Goal: Task Accomplishment & Management: Manage account settings

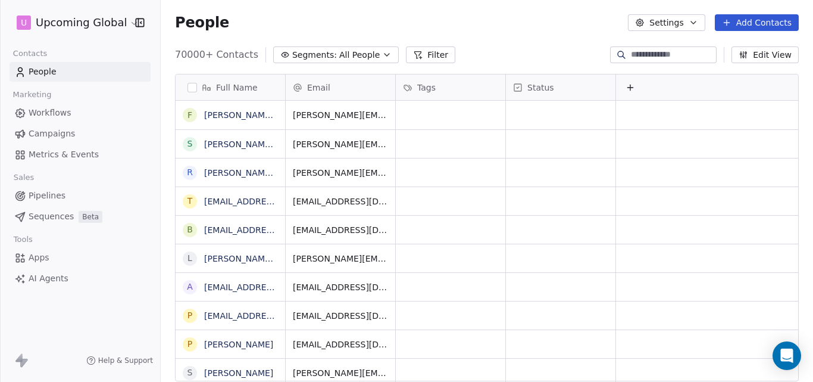
scroll to position [327, 643]
click at [385, 54] on icon "button" at bounding box center [387, 55] width 5 height 2
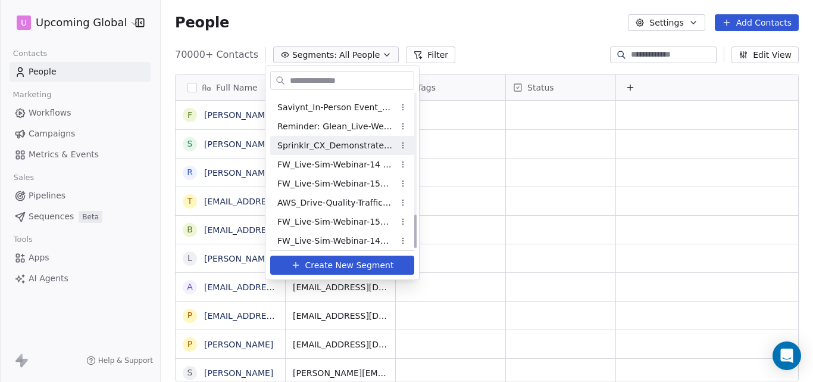
scroll to position [554, 0]
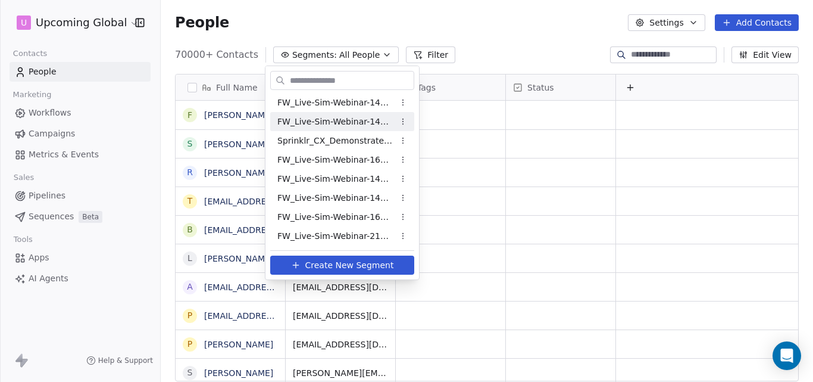
click at [464, 39] on html "U Upcoming Global Contacts People Marketing Workflows Campaigns Metrics & Event…" at bounding box center [406, 191] width 813 height 382
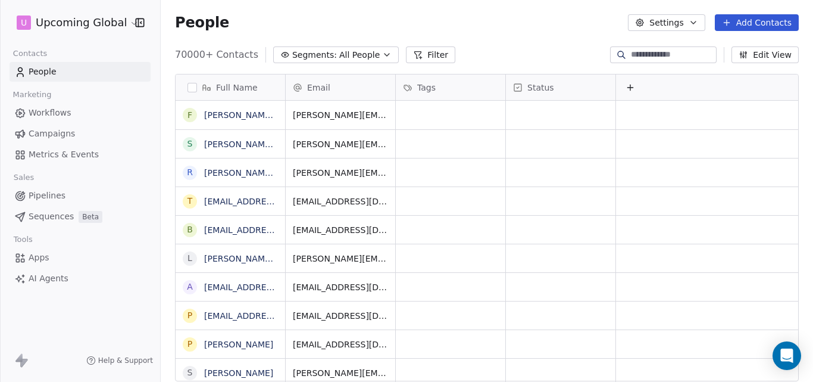
click at [737, 23] on button "Add Contacts" at bounding box center [757, 22] width 84 height 17
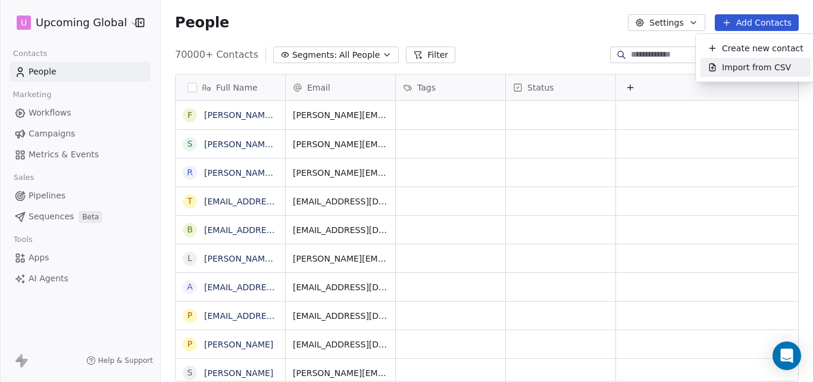
click at [737, 61] on span "Import from CSV" at bounding box center [756, 67] width 69 height 12
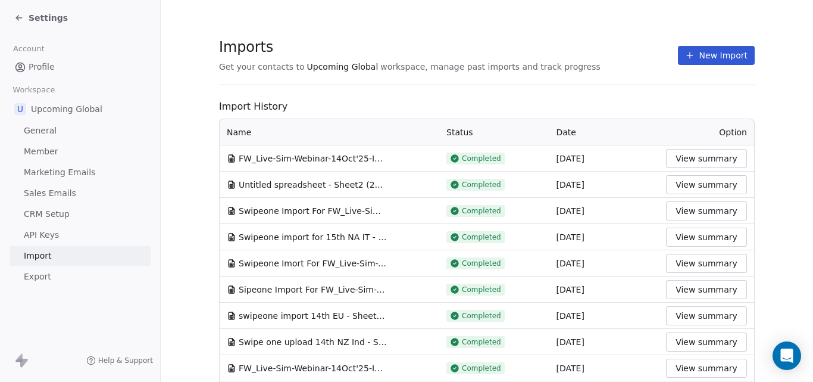
click at [709, 60] on button "New Import" at bounding box center [716, 55] width 77 height 19
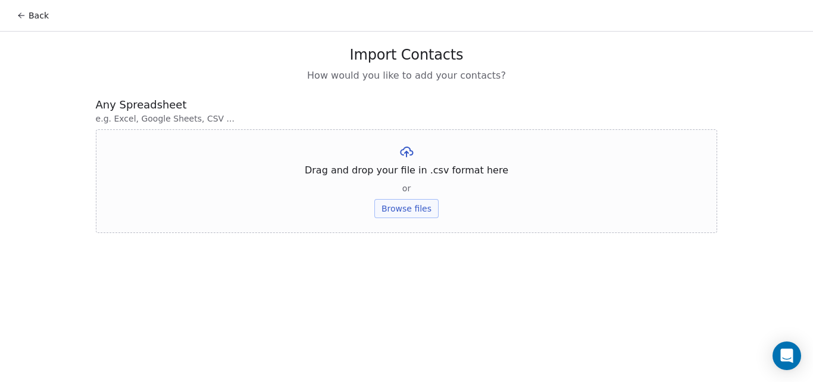
click at [421, 207] on button "Browse files" at bounding box center [406, 208] width 64 height 19
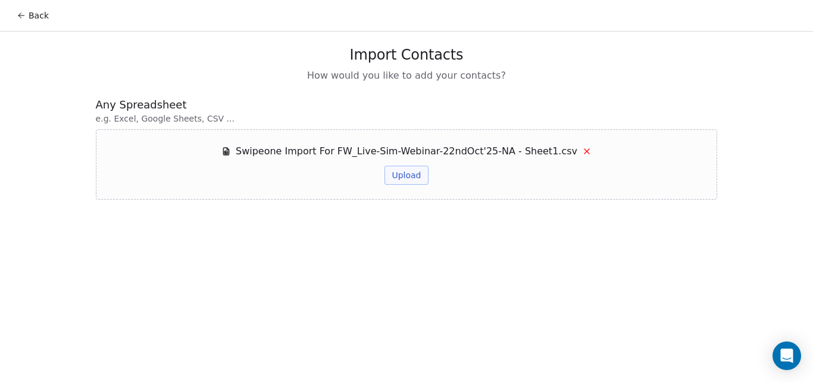
click at [402, 174] on button "Upload" at bounding box center [406, 174] width 43 height 19
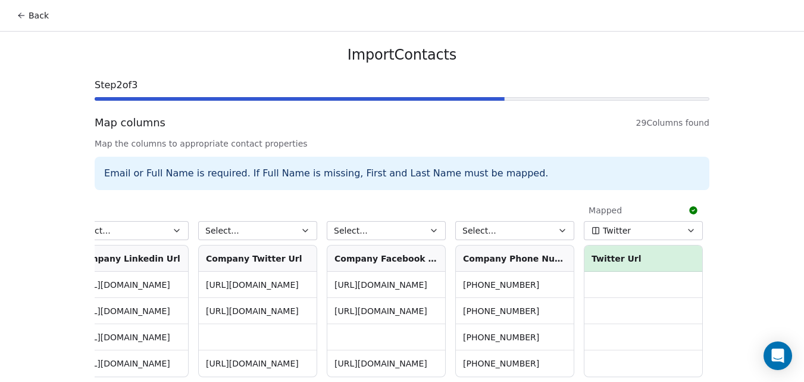
scroll to position [0, 2983]
click at [490, 227] on button "Select..." at bounding box center [514, 230] width 119 height 19
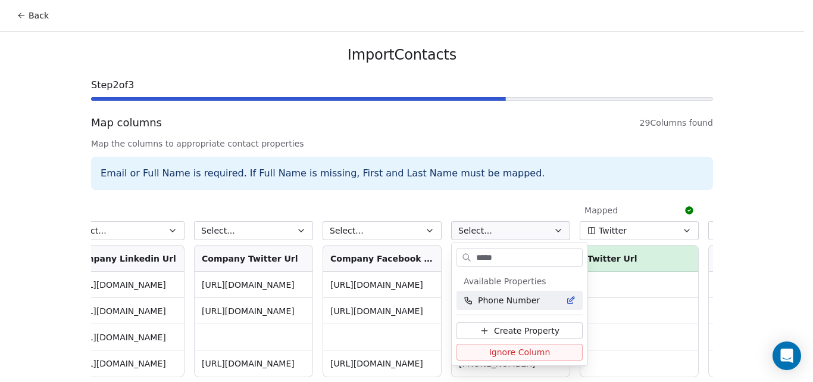
type input "*****"
click at [497, 302] on span "Phone Number" at bounding box center [509, 300] width 62 height 12
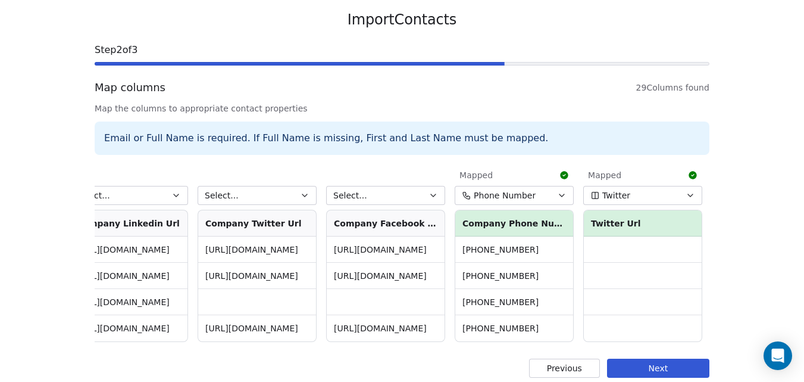
scroll to position [54, 0]
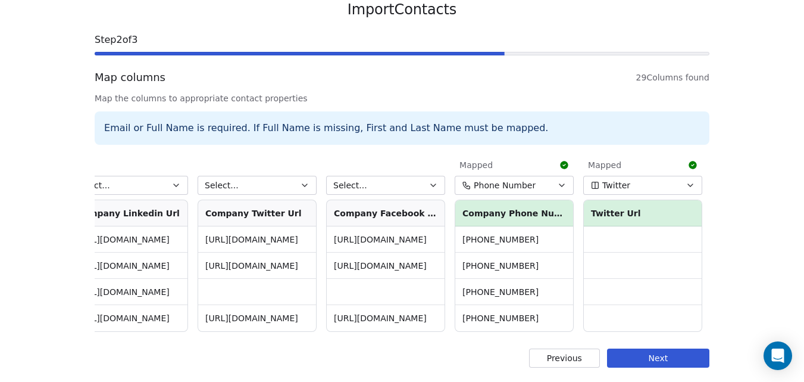
click at [651, 358] on button "Next" at bounding box center [658, 357] width 102 height 19
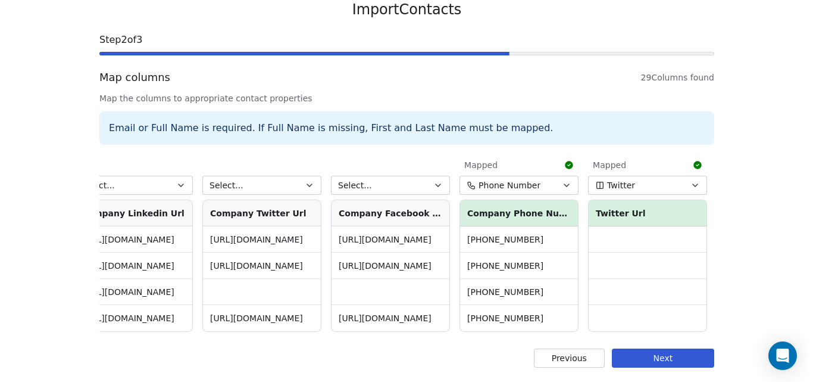
scroll to position [0, 0]
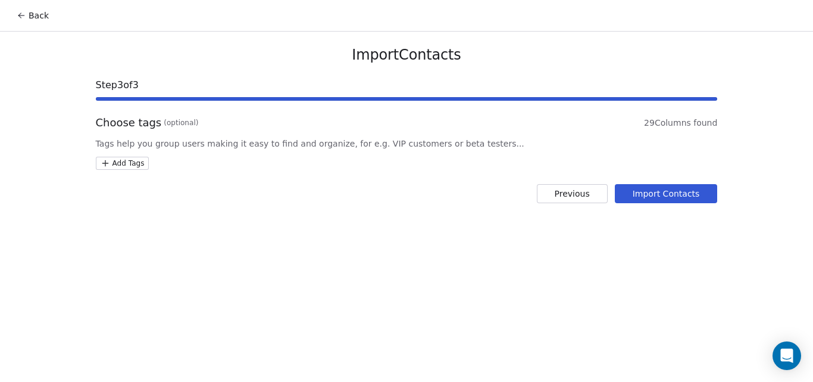
click at [667, 196] on button "Import Contacts" at bounding box center [666, 193] width 103 height 19
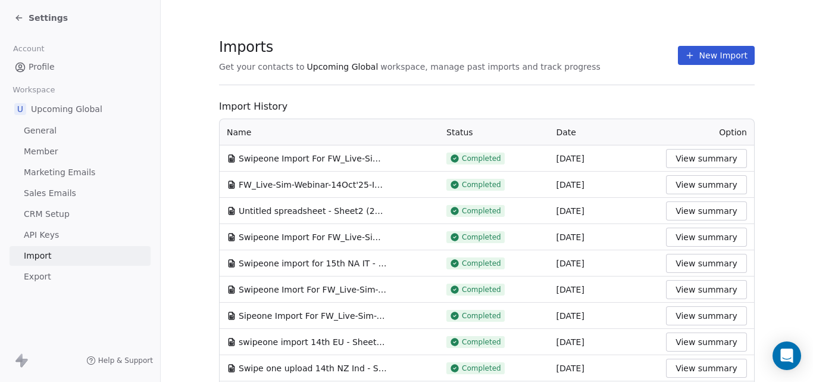
click at [709, 156] on button "View summary" at bounding box center [706, 158] width 81 height 19
click at [55, 16] on span "Settings" at bounding box center [48, 18] width 39 height 12
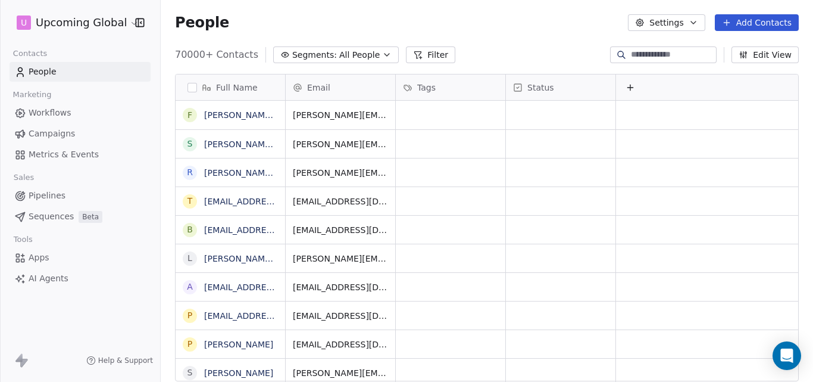
scroll to position [327, 643]
click at [419, 58] on button "Filter" at bounding box center [430, 54] width 49 height 17
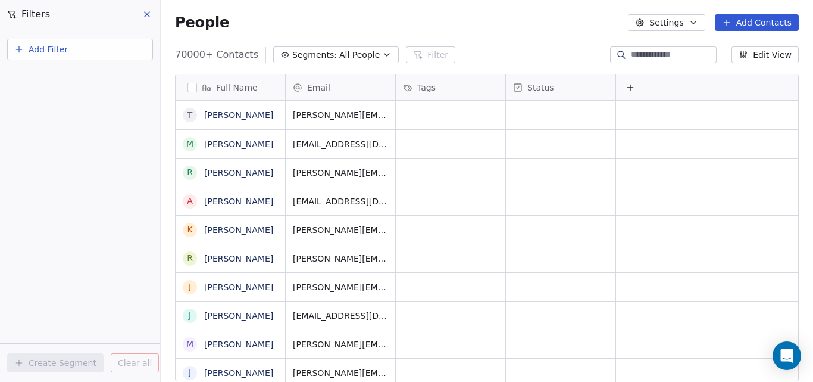
click at [53, 45] on span "Add Filter" at bounding box center [48, 49] width 39 height 12
click at [49, 77] on span "Contact properties" at bounding box center [58, 77] width 77 height 12
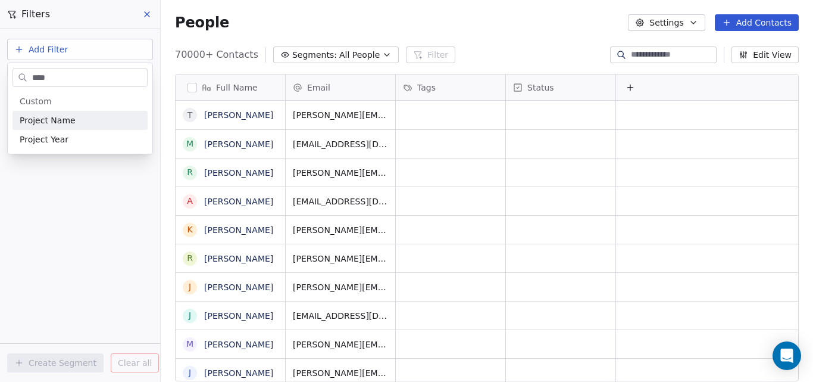
type input "****"
click at [64, 117] on span "Project Name" at bounding box center [48, 120] width 56 height 12
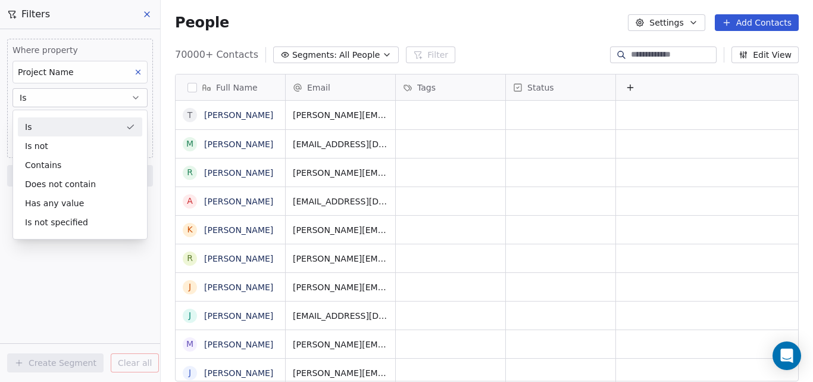
click at [63, 124] on div "Is" at bounding box center [80, 126] width 124 height 19
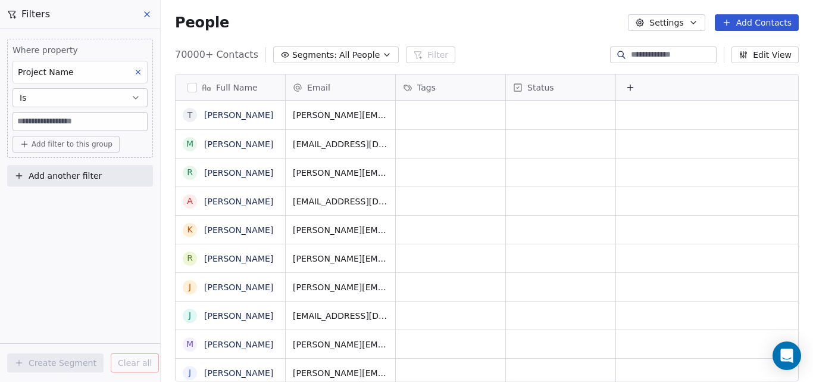
click at [63, 121] on input at bounding box center [80, 121] width 134 height 18
paste input "**********"
type input "**********"
click at [62, 140] on span "Add filter to this group" at bounding box center [72, 144] width 81 height 10
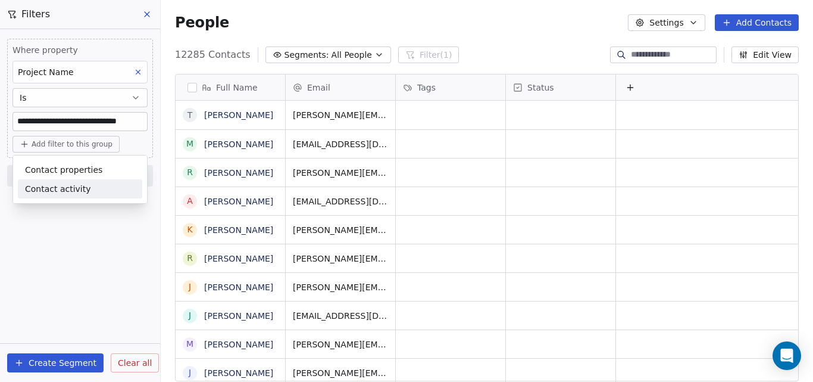
scroll to position [327, 643]
click at [44, 364] on html "**********" at bounding box center [406, 191] width 813 height 382
click at [35, 360] on button "Create Segment" at bounding box center [55, 362] width 96 height 19
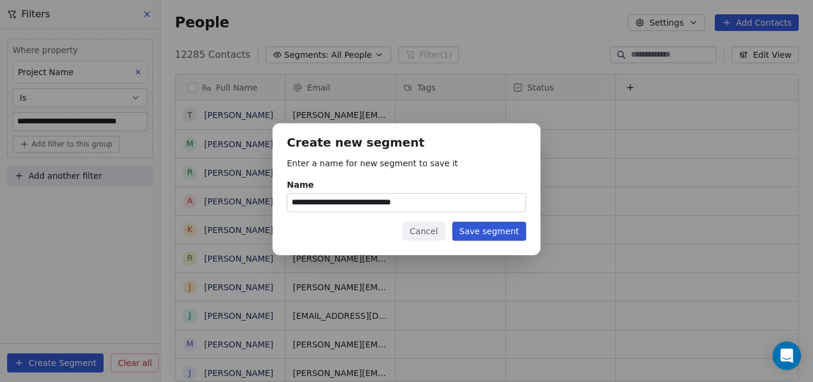
type input "**********"
click at [471, 229] on button "Save segment" at bounding box center [489, 230] width 74 height 19
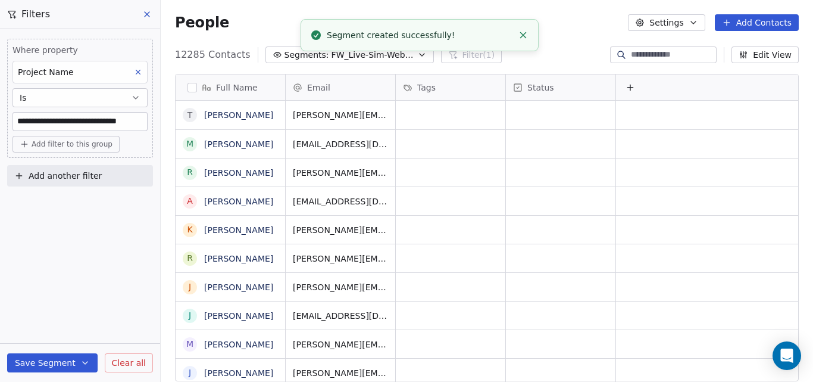
click at [555, 32] on div "People Settings Add Contacts" at bounding box center [487, 22] width 652 height 45
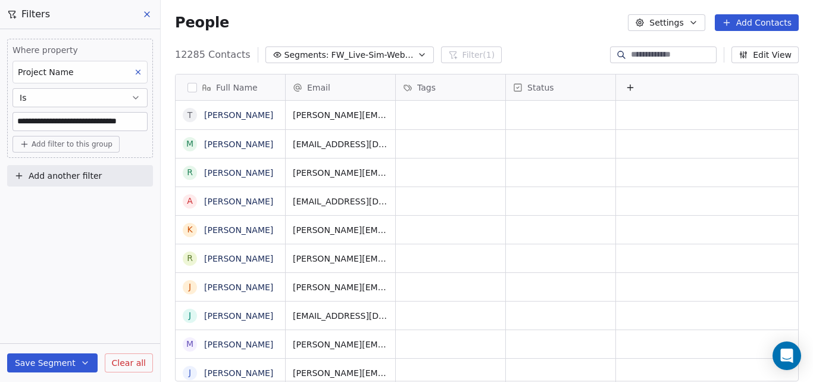
click at [417, 57] on icon "button" at bounding box center [422, 55] width 10 height 10
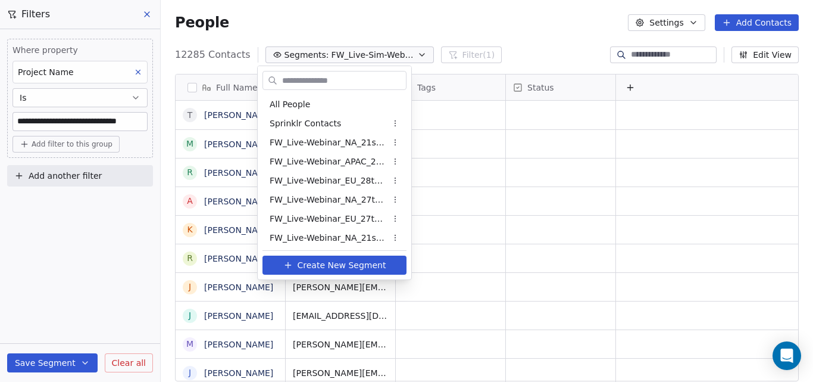
scroll to position [573, 0]
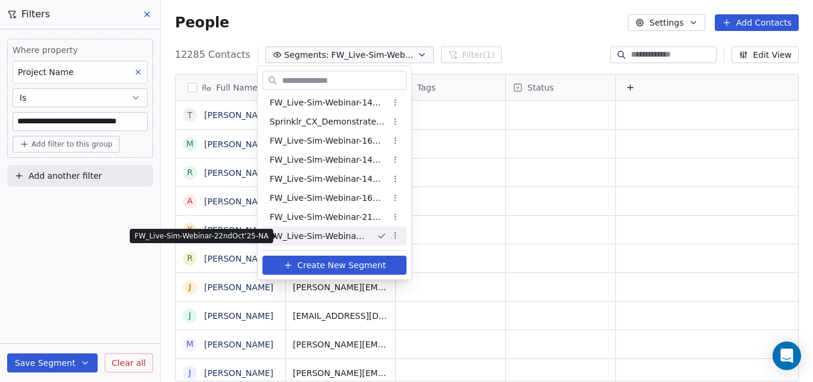
click at [362, 238] on span "FW_Live-Sim-Webinar-22ndOct'25-NA" at bounding box center [319, 236] width 98 height 12
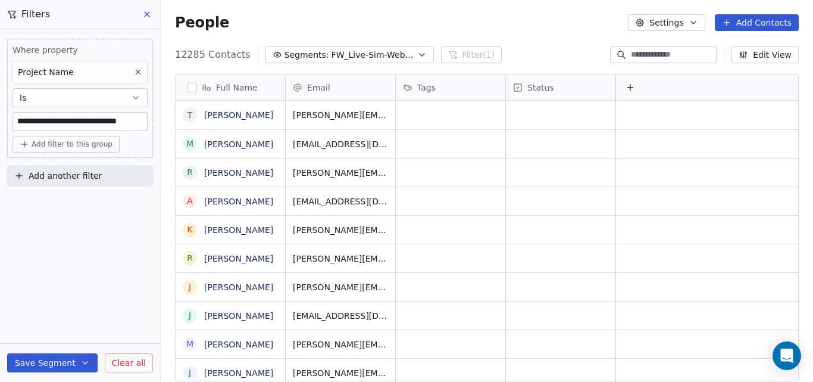
click at [149, 13] on icon at bounding box center [147, 15] width 10 height 10
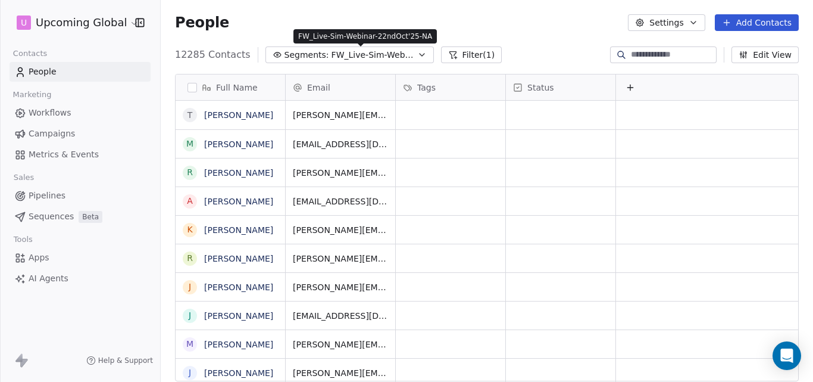
click at [417, 55] on icon "button" at bounding box center [422, 55] width 10 height 10
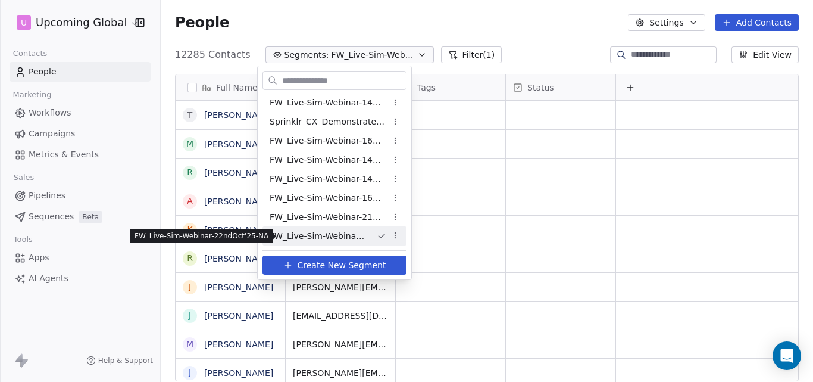
click at [341, 237] on span "FW_Live-Sim-Webinar-22ndOct'25-NA" at bounding box center [319, 236] width 98 height 12
